Goal: Information Seeking & Learning: Understand process/instructions

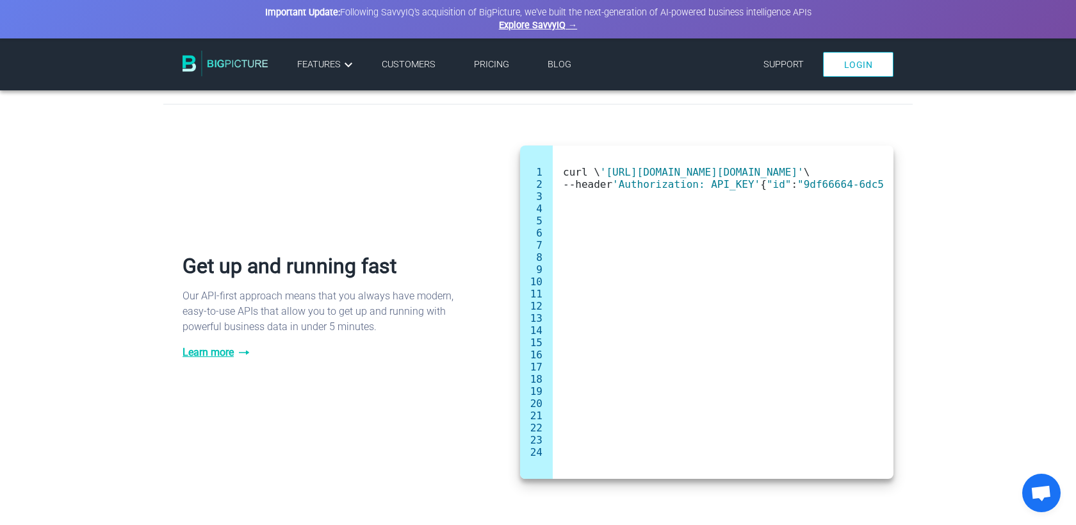
scroll to position [184, 0]
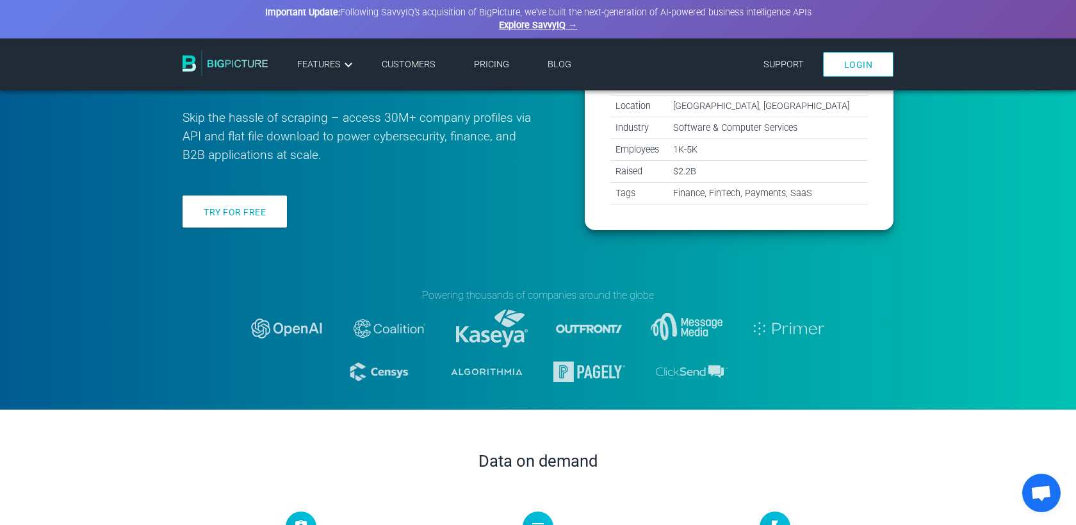
click at [499, 62] on link "Pricing" at bounding box center [491, 64] width 35 height 11
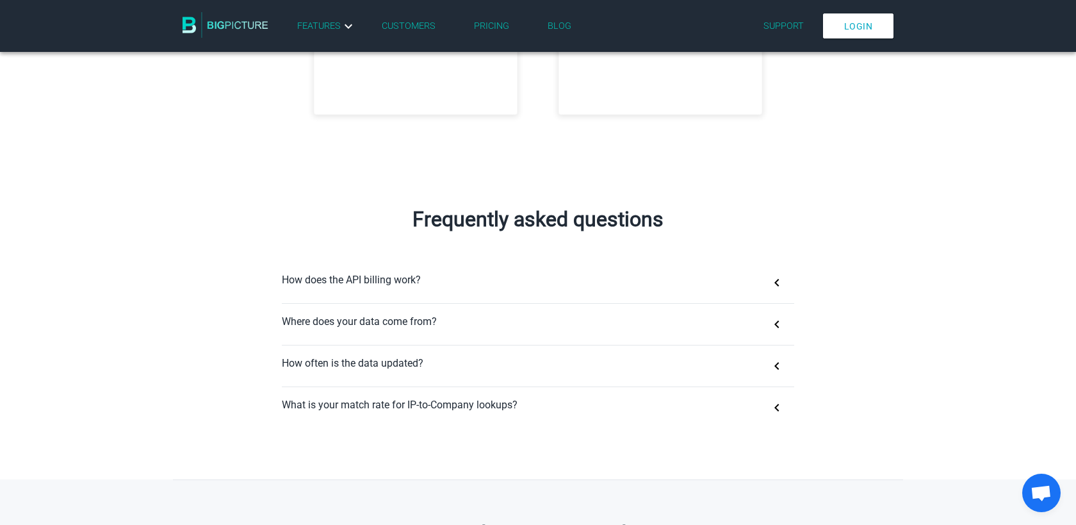
scroll to position [671, 0]
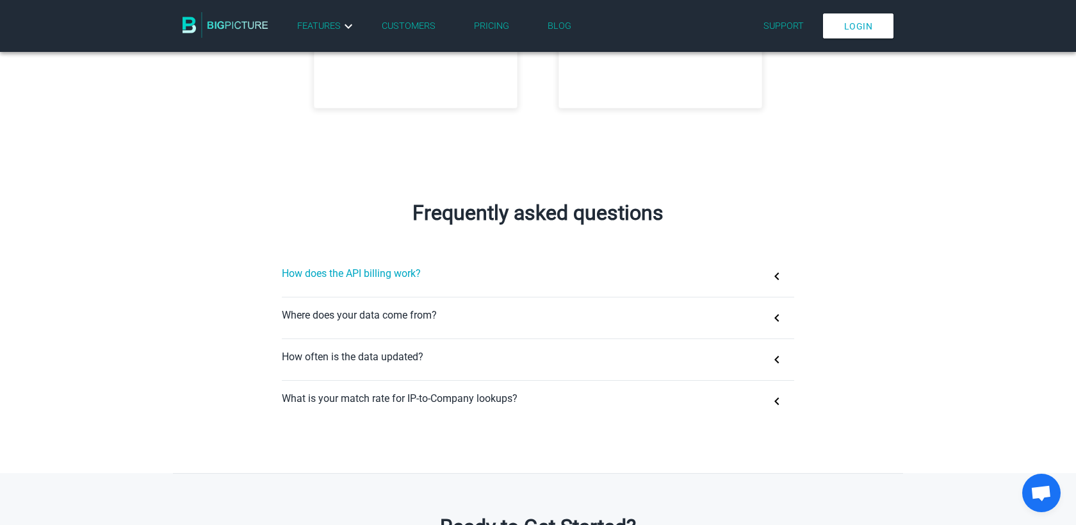
click at [779, 277] on button "How does the API billing work?" at bounding box center [538, 276] width 512 height 41
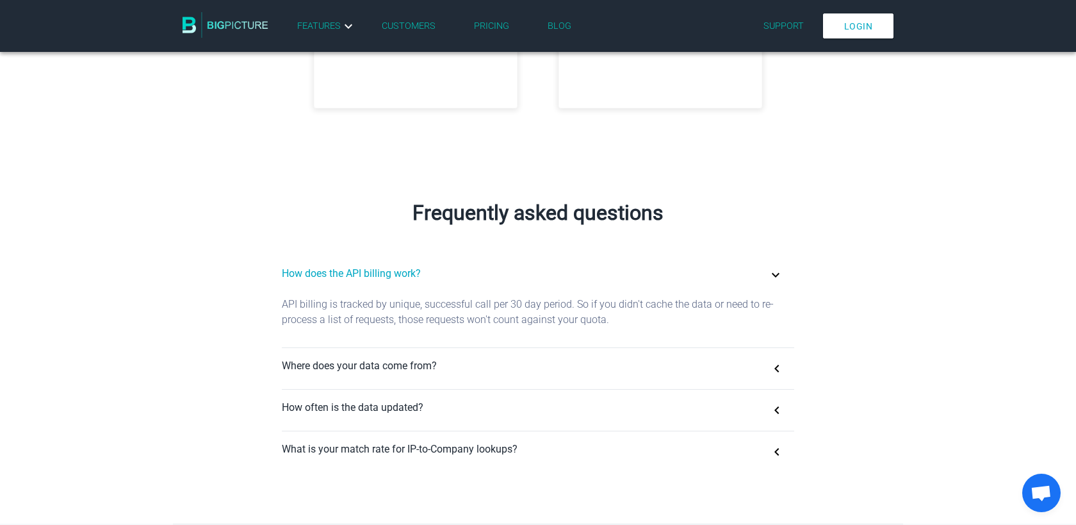
click at [779, 277] on button "How does the API billing work?" at bounding box center [538, 276] width 512 height 41
click at [775, 274] on button "How does the API billing work?" at bounding box center [538, 276] width 512 height 41
click at [841, 246] on div "Frequently asked questions How does the API billing work? API billing is tracke…" at bounding box center [537, 342] width 749 height 282
click at [776, 274] on button "How does the API billing work?" at bounding box center [538, 276] width 512 height 41
click at [778, 370] on button "Where does your data come from?" at bounding box center [538, 368] width 512 height 41
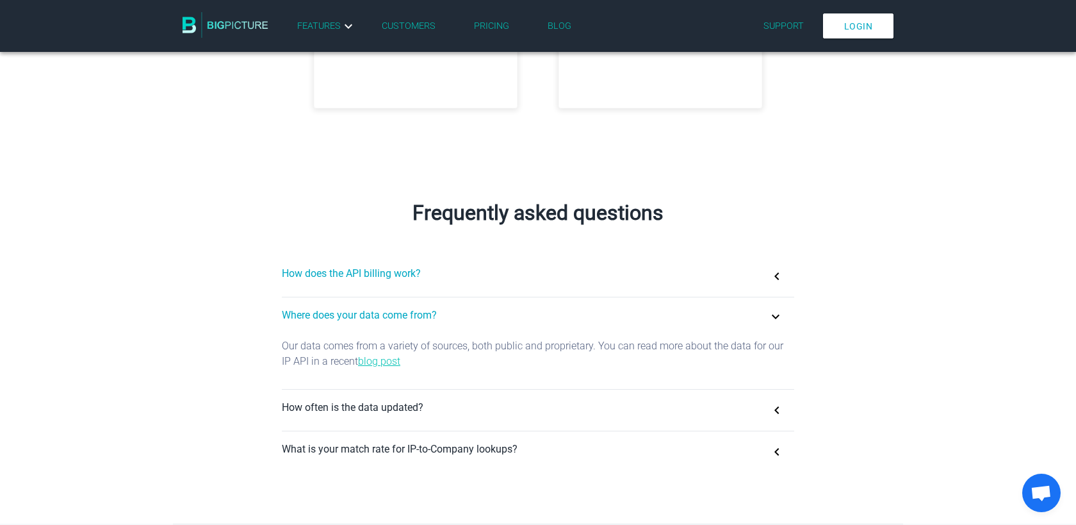
click at [778, 274] on button "How does the API billing work?" at bounding box center [538, 276] width 512 height 41
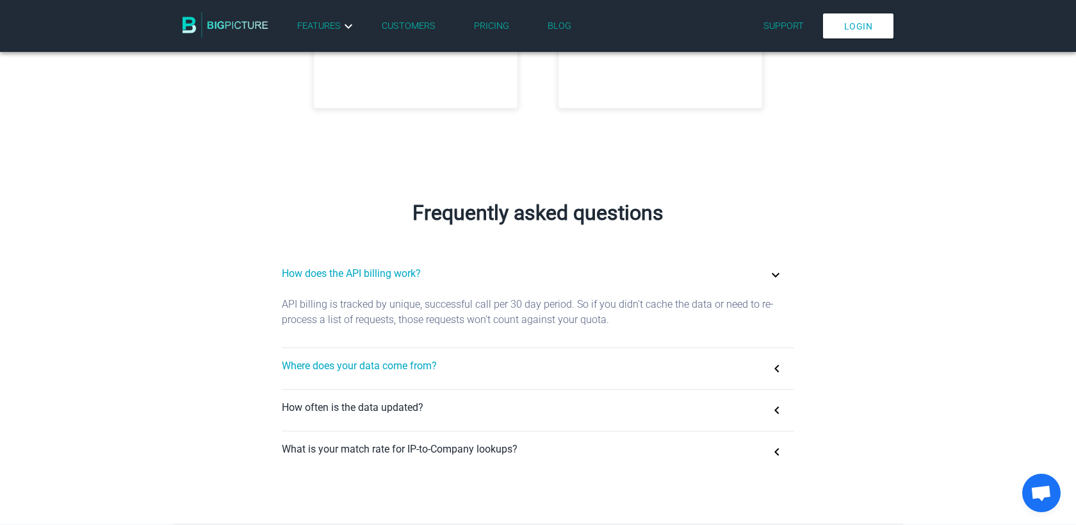
click at [777, 368] on button "Where does your data come from?" at bounding box center [538, 368] width 512 height 41
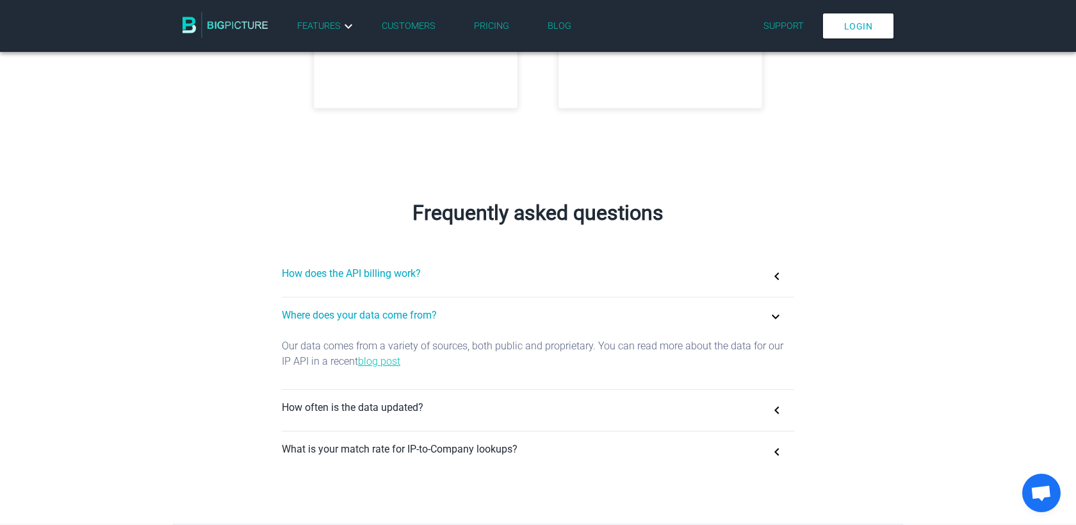
click at [777, 272] on button "How does the API billing work?" at bounding box center [538, 276] width 512 height 41
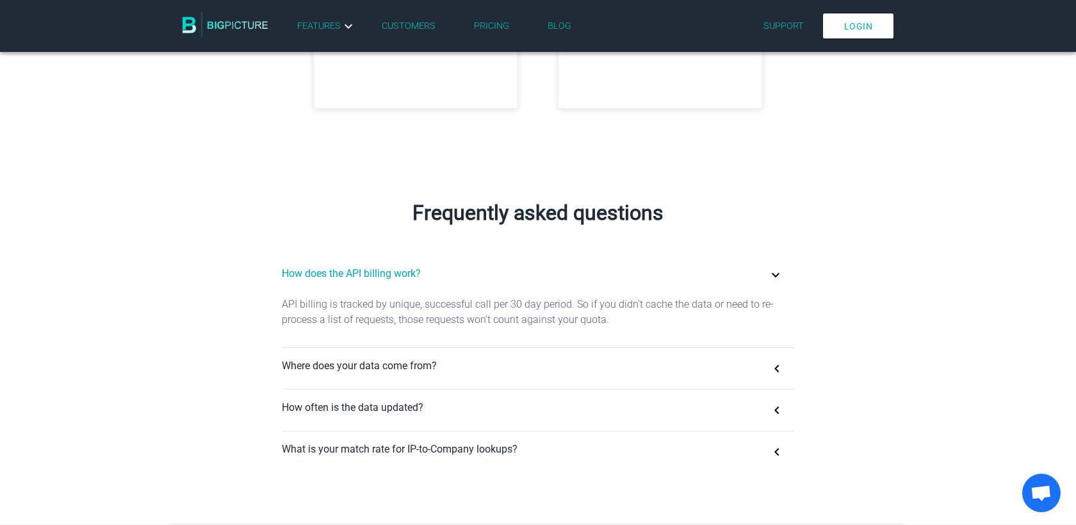
click at [778, 275] on button "How does the API billing work?" at bounding box center [538, 276] width 512 height 41
click at [778, 367] on button "Where does your data come from?" at bounding box center [538, 368] width 512 height 41
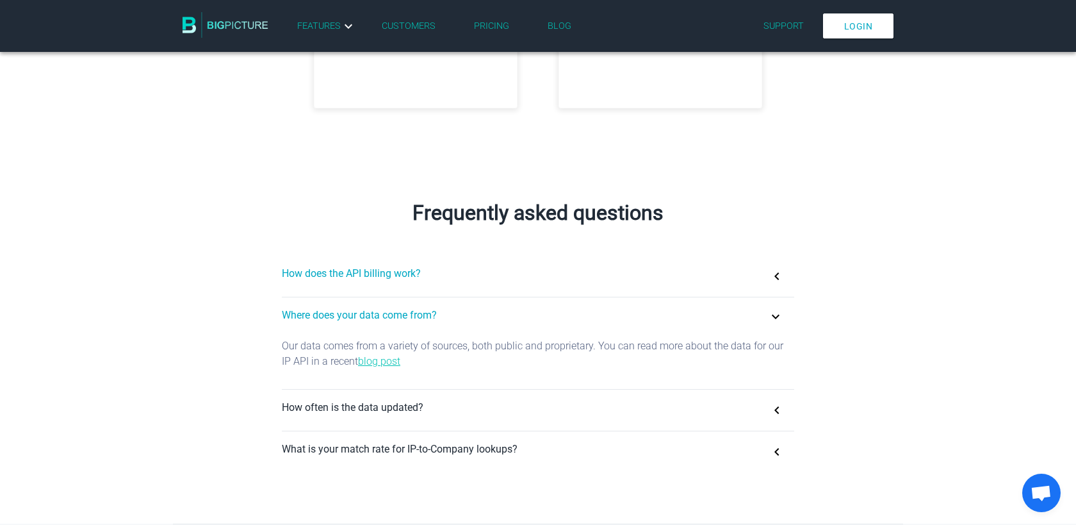
click at [776, 273] on button "How does the API billing work?" at bounding box center [538, 276] width 512 height 41
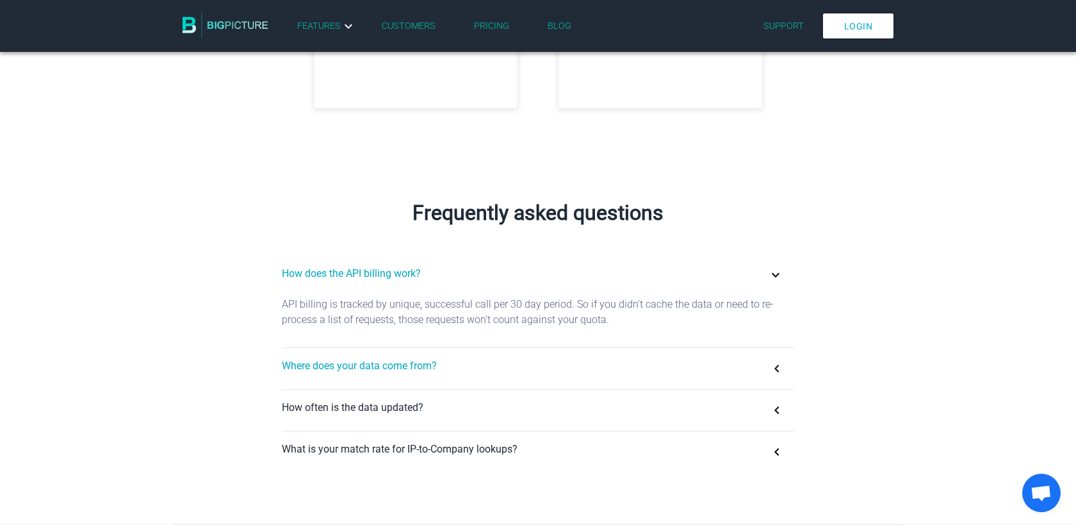
click at [776, 369] on button "Where does your data come from?" at bounding box center [538, 368] width 512 height 41
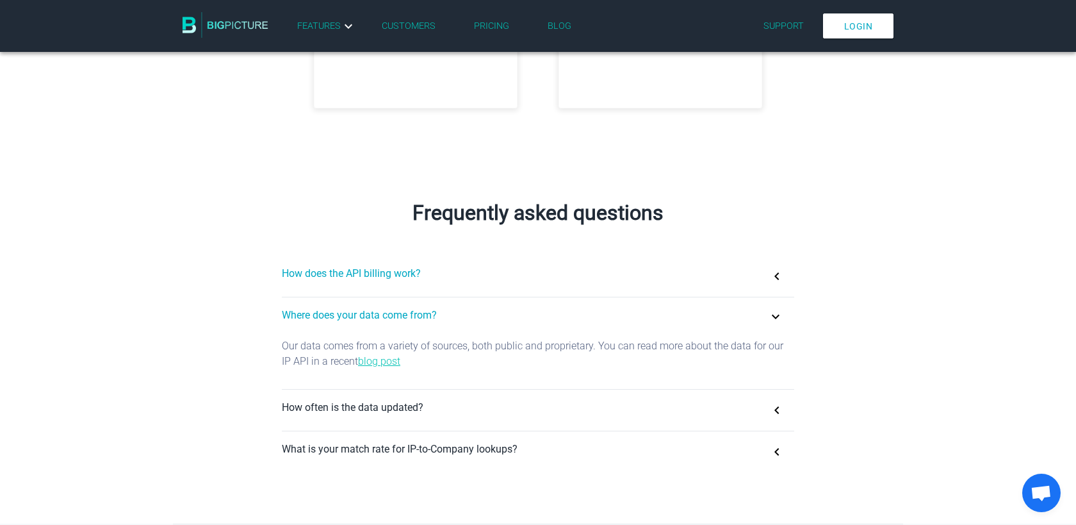
click at [776, 272] on button "How does the API billing work?" at bounding box center [538, 276] width 512 height 41
